Goal: Check status: Check status

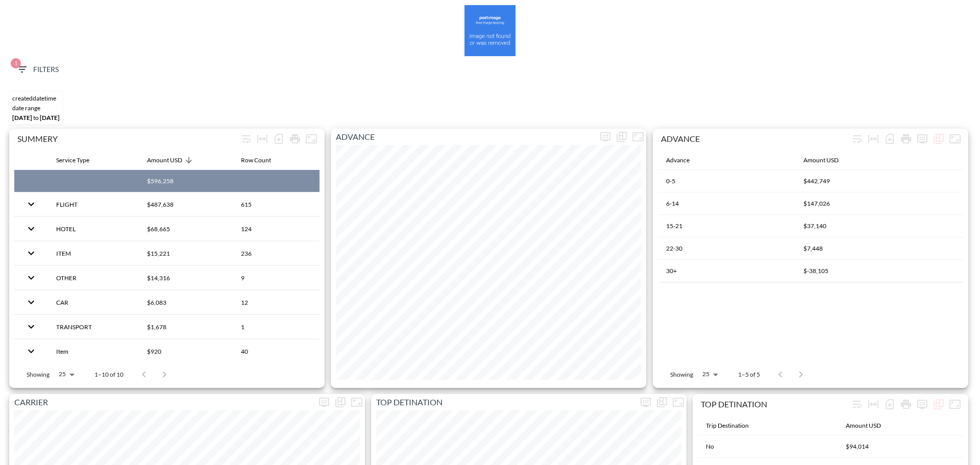
click at [47, 65] on span "1 Filters" at bounding box center [37, 69] width 43 height 13
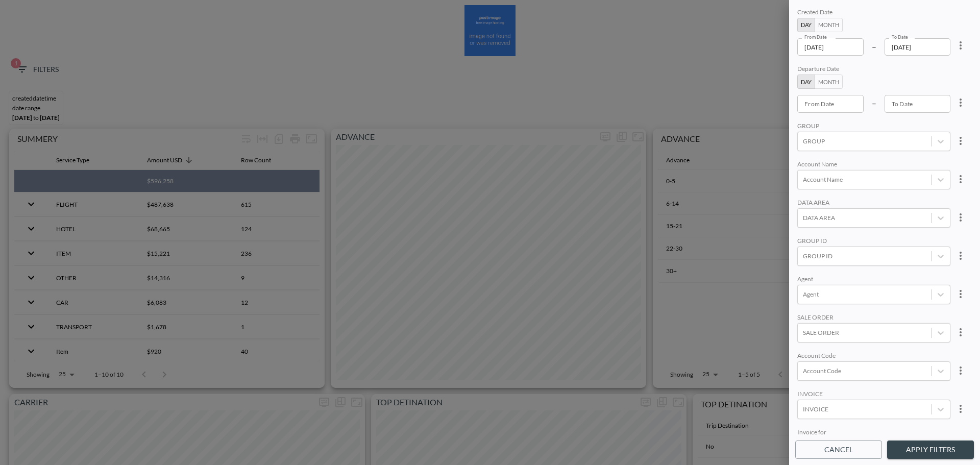
click at [957, 44] on icon "more" at bounding box center [960, 45] width 12 height 12
click at [937, 70] on li "Clear" at bounding box center [923, 69] width 92 height 18
type input "YYYY-MM-DD"
click at [816, 107] on input "YYYY-MM-DD" at bounding box center [830, 103] width 66 height 17
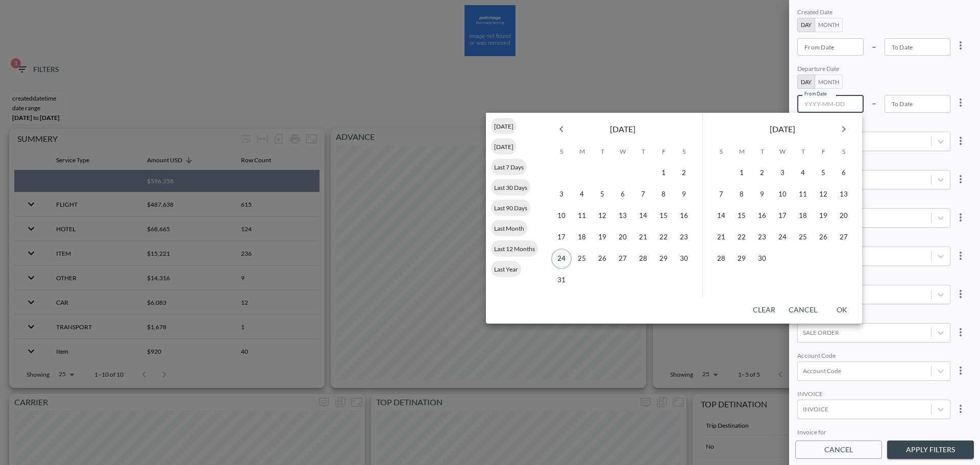
click at [554, 260] on button "24" at bounding box center [561, 258] width 20 height 20
type input "[DATE]"
type input "YYYY-MM-DD"
click at [844, 129] on icon "Next month" at bounding box center [844, 129] width 4 height 6
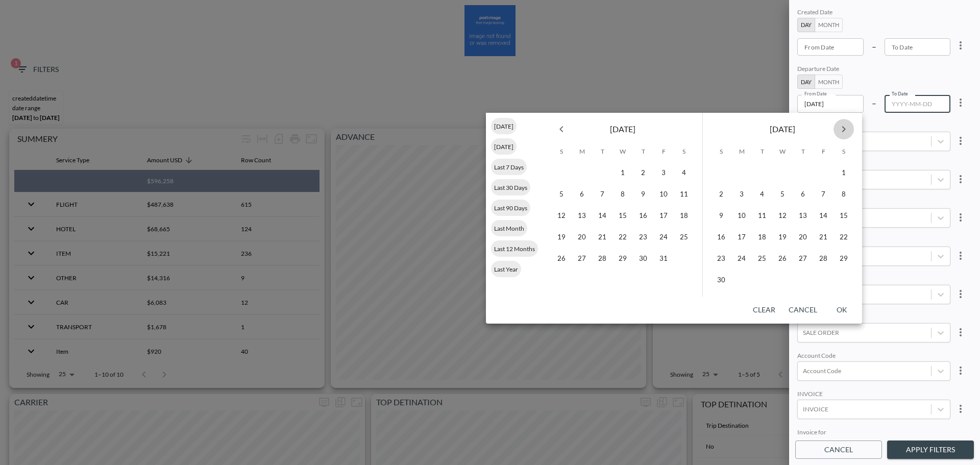
click at [844, 129] on icon "Next month" at bounding box center [844, 129] width 4 height 6
click at [801, 170] on button "1" at bounding box center [802, 173] width 20 height 20
type input "[DATE]"
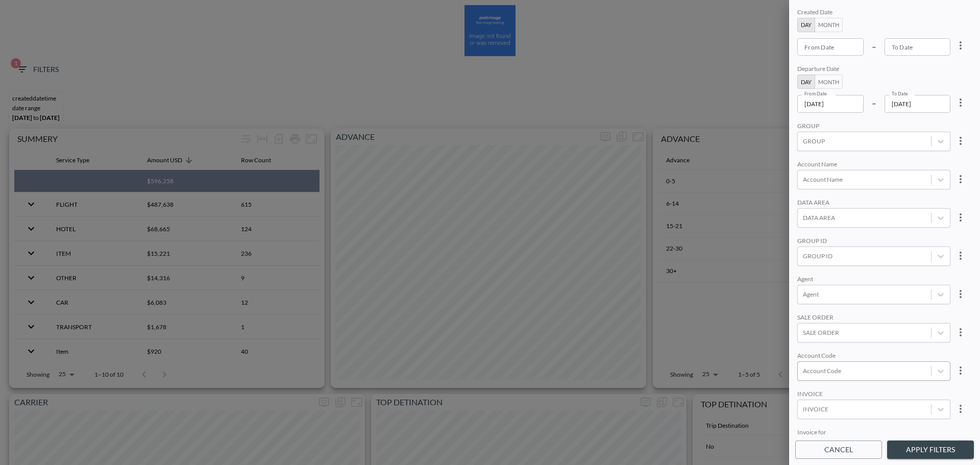
click at [848, 376] on div "Account Code" at bounding box center [863, 371] width 133 height 14
click at [806, 337] on input "AITE" at bounding box center [804, 337] width 21 height 21
type input "AITE"
click at [901, 275] on div "Agent" at bounding box center [873, 280] width 153 height 10
click at [930, 443] on button "Apply Filters" at bounding box center [930, 449] width 87 height 19
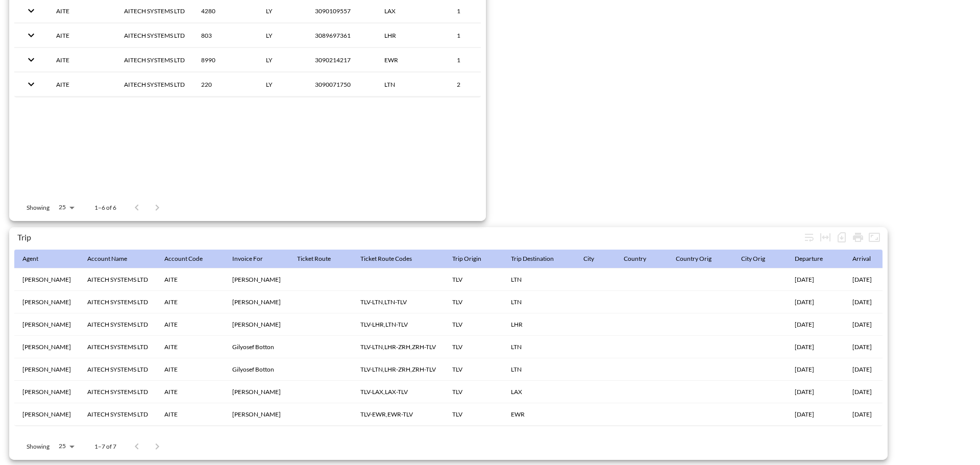
scroll to position [1605, 0]
click at [842, 236] on icon "Number of rows selected for download: 7" at bounding box center [841, 238] width 4 height 4
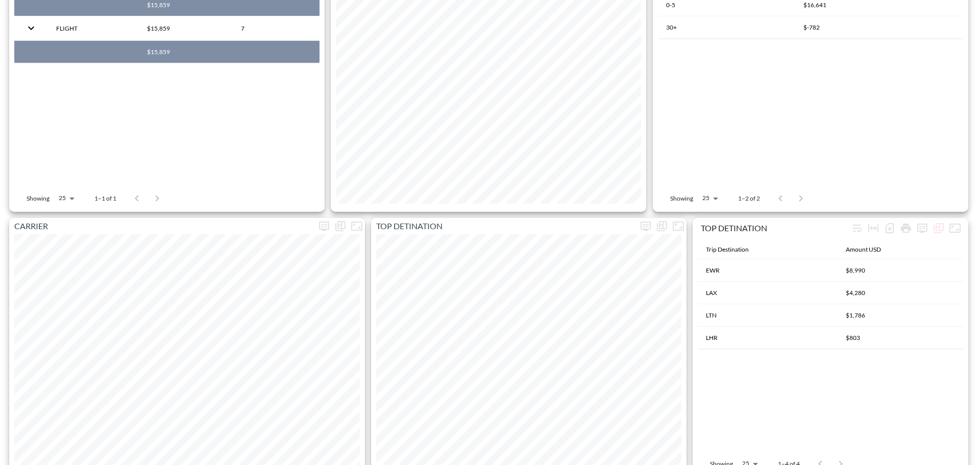
scroll to position [0, 0]
